Goal: Answer question/provide support: Share knowledge or assist other users

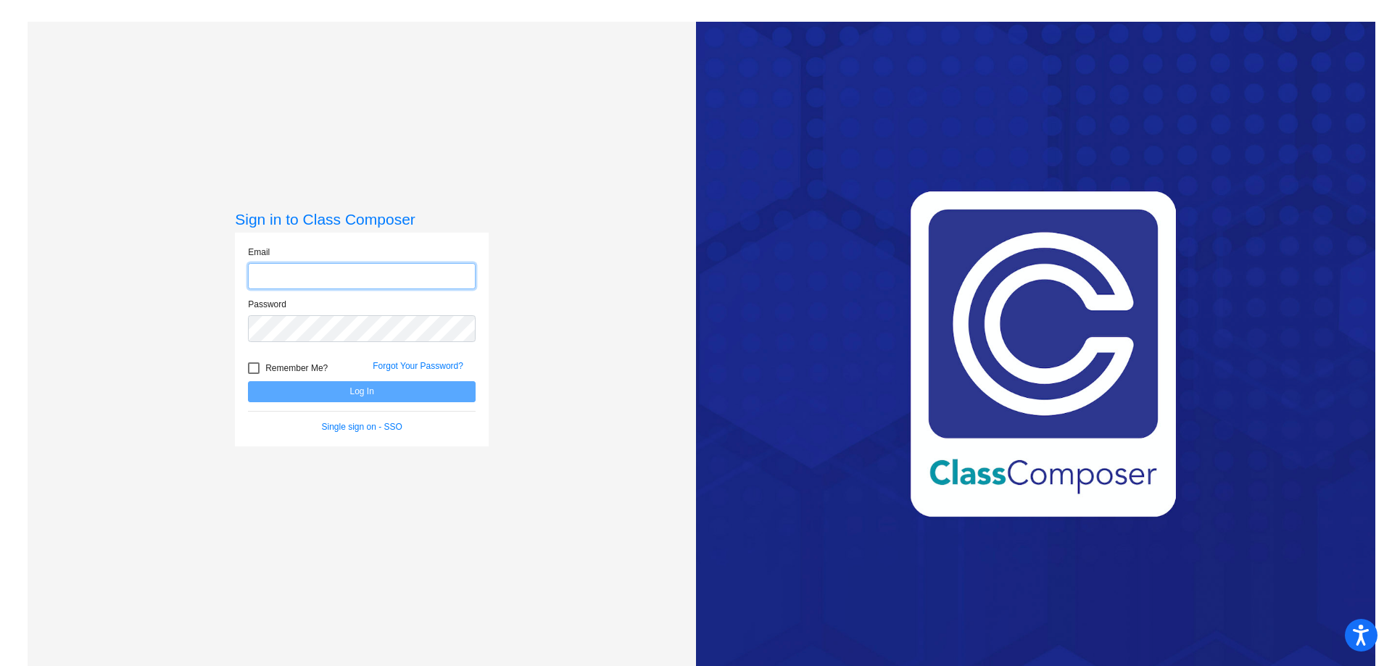
type input "[EMAIL_ADDRESS][DOMAIN_NAME]"
click at [313, 392] on button "Log In" at bounding box center [362, 391] width 228 height 21
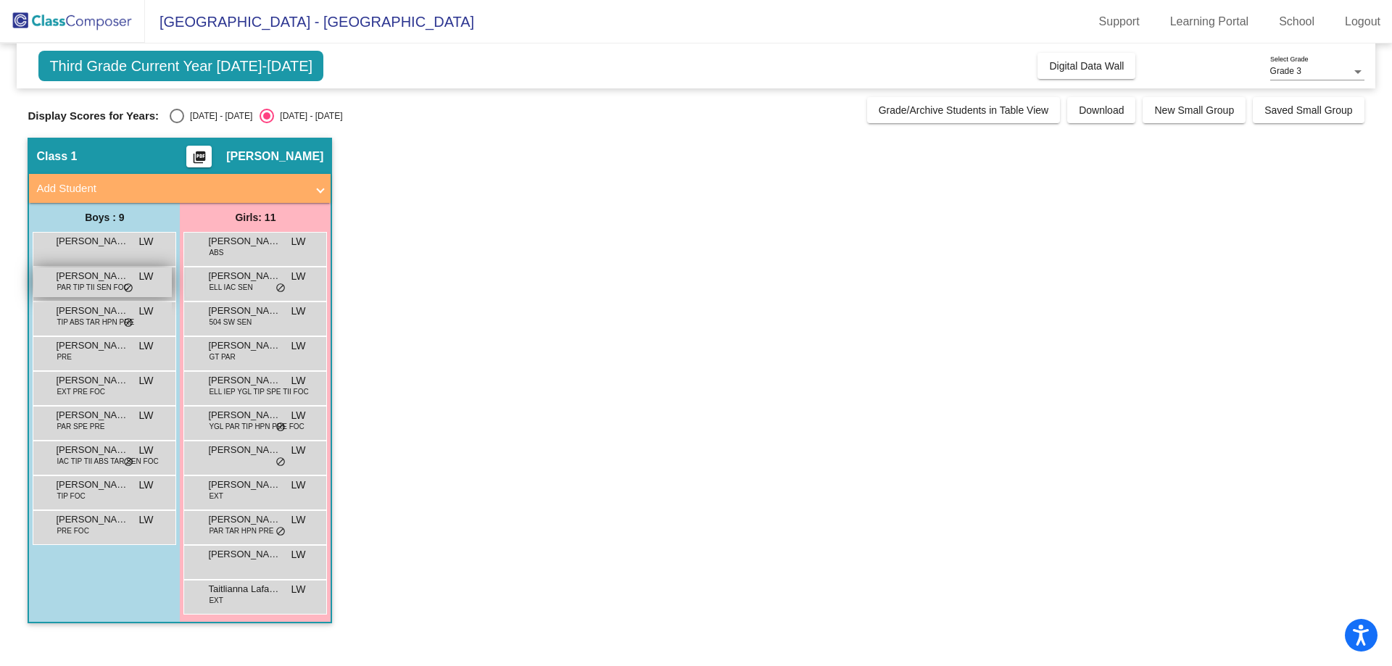
click at [96, 283] on span "PAR TIP TII SEN FOC" at bounding box center [93, 287] width 72 height 11
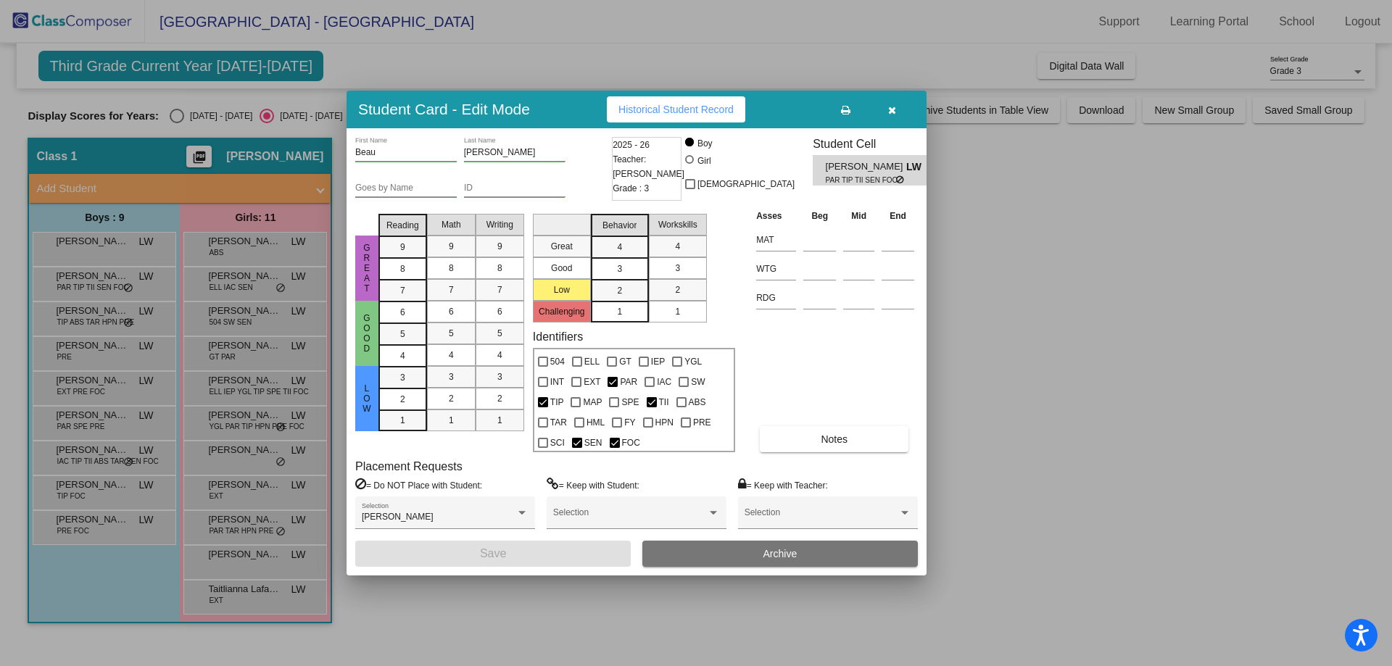
click at [897, 105] on button "button" at bounding box center [892, 109] width 46 height 26
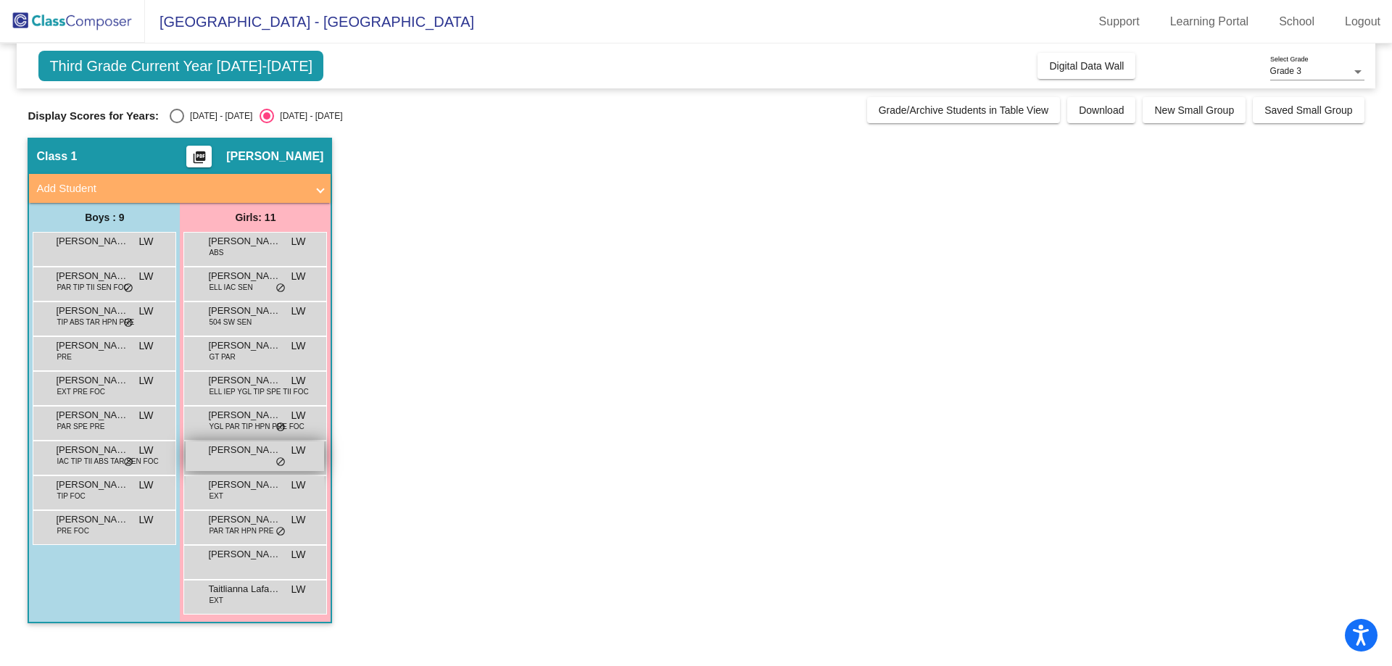
click at [237, 454] on span "[PERSON_NAME]" at bounding box center [244, 450] width 73 height 15
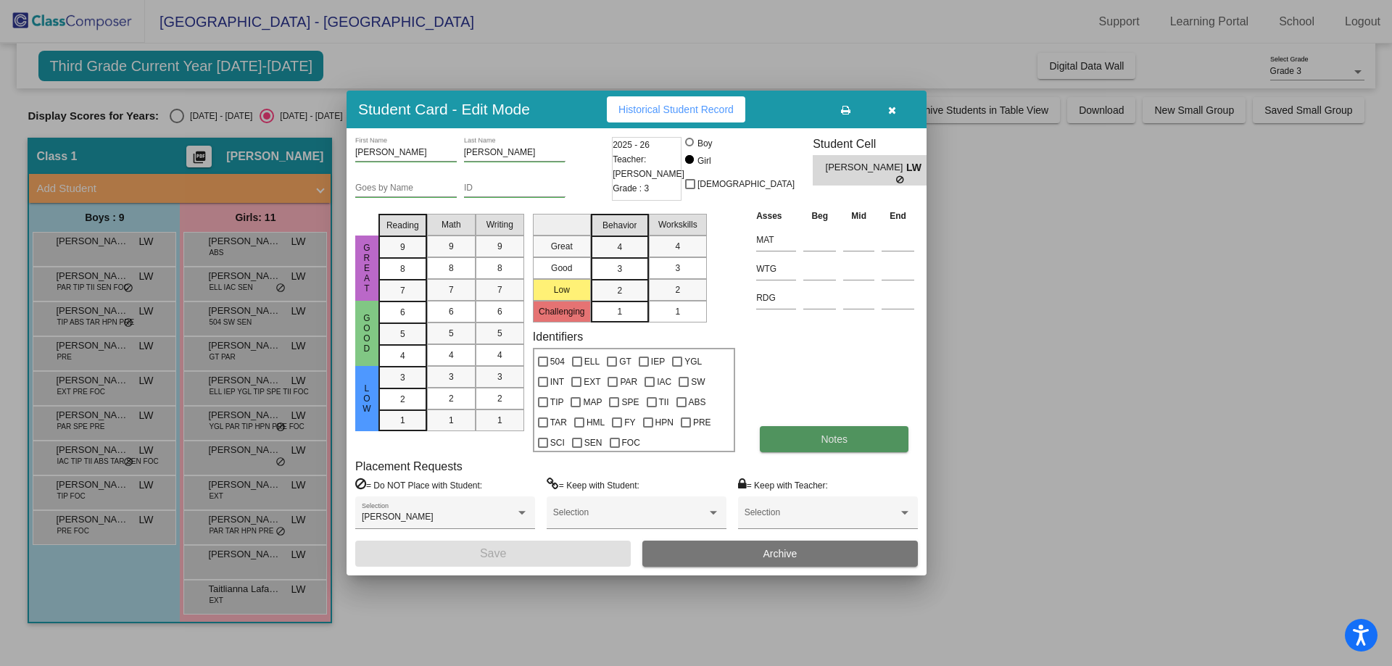
click at [869, 440] on button "Notes" at bounding box center [834, 439] width 149 height 26
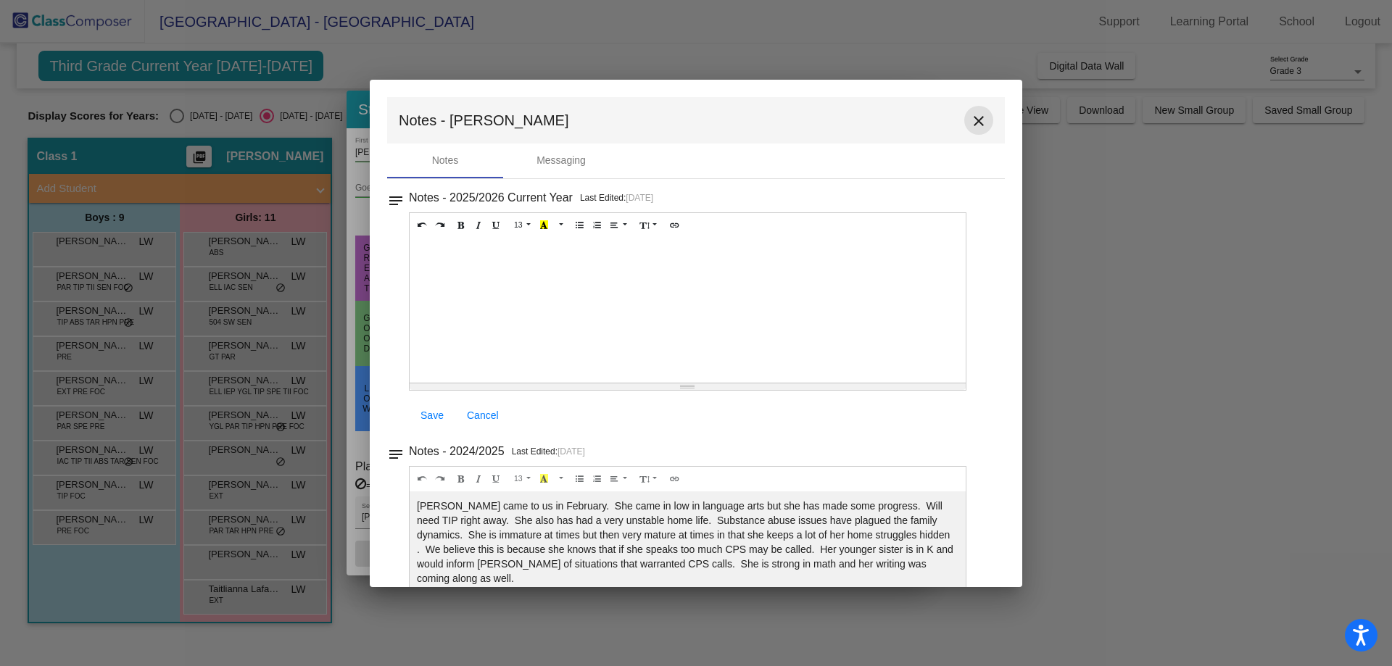
click at [974, 115] on mat-icon "close" at bounding box center [978, 120] width 17 height 17
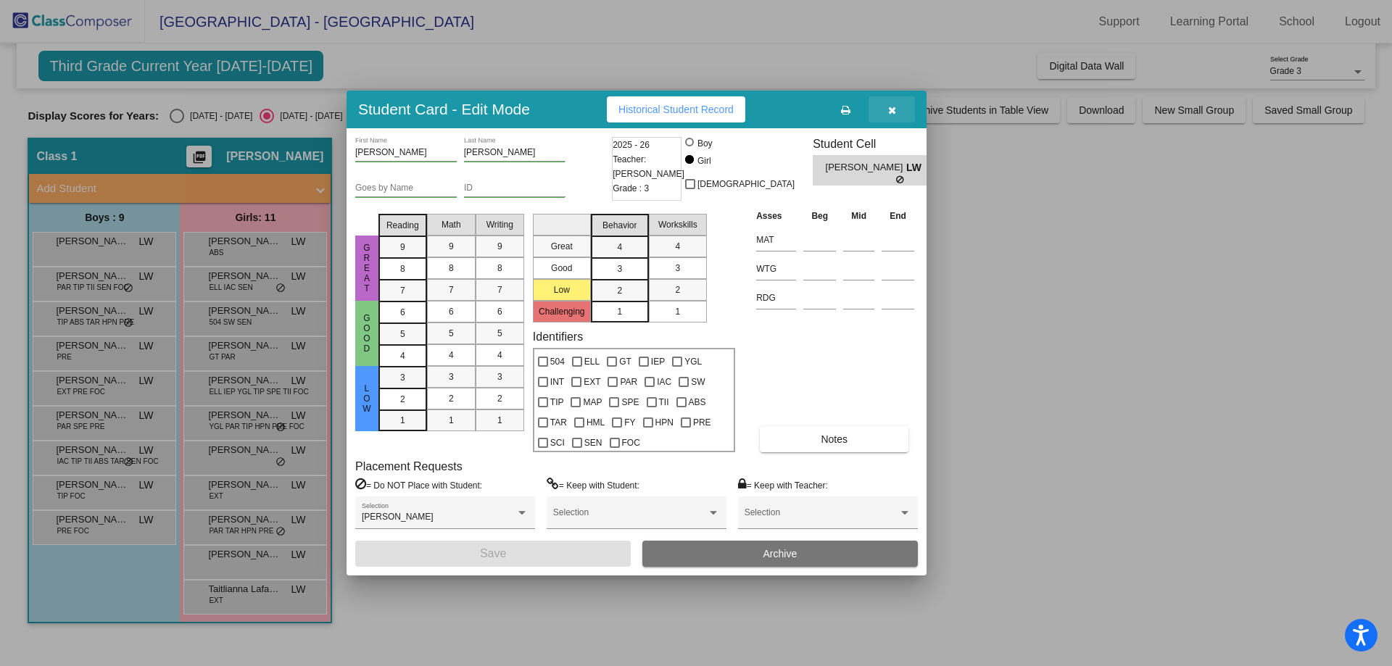
click at [898, 107] on button "button" at bounding box center [892, 109] width 46 height 26
